Goal: Complete application form

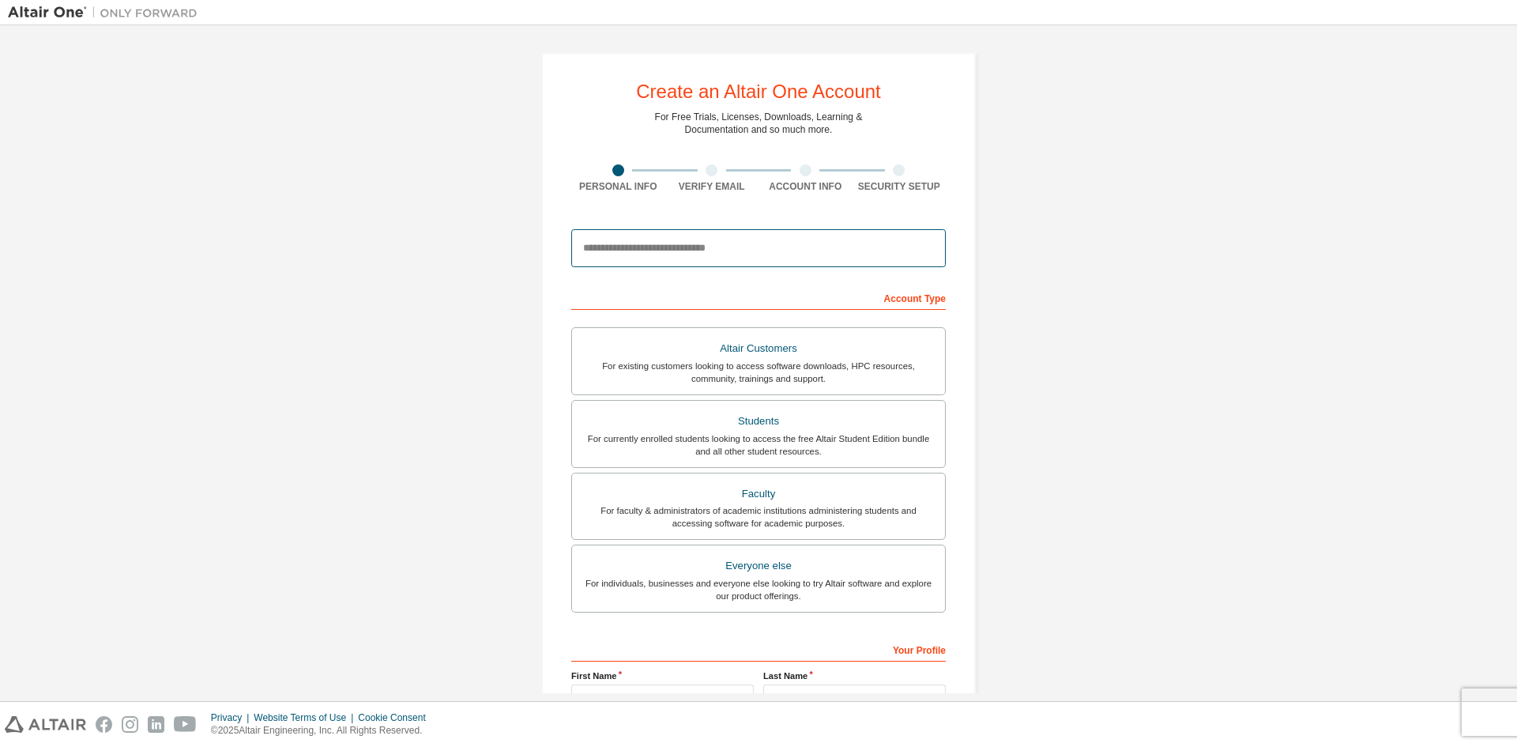
click at [739, 254] on input "email" at bounding box center [758, 248] width 374 height 38
